Goal: Information Seeking & Learning: Learn about a topic

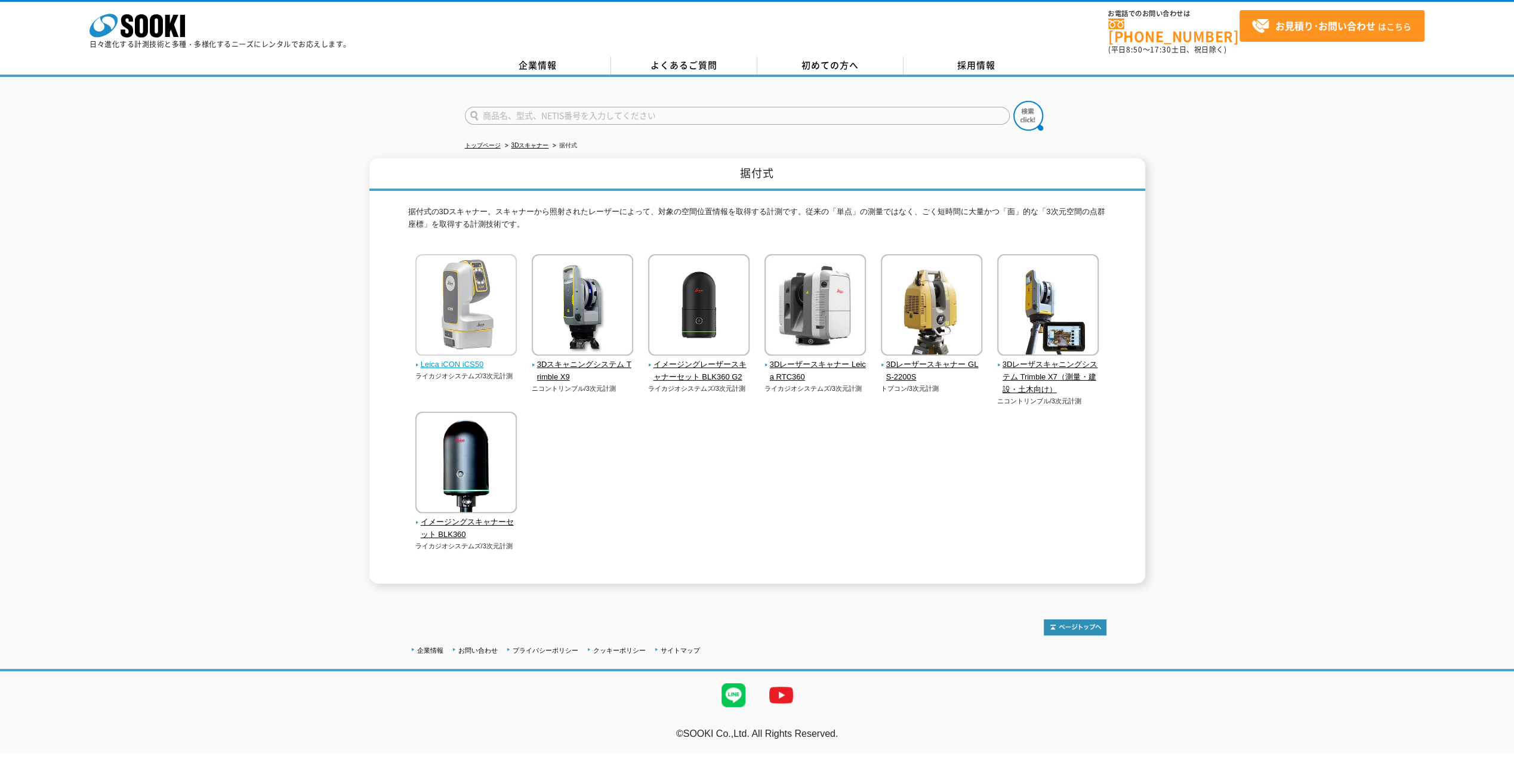
click at [466, 320] on img at bounding box center [466, 306] width 102 height 105
click at [1063, 313] on img at bounding box center [1048, 306] width 102 height 105
